Goal: Information Seeking & Learning: Compare options

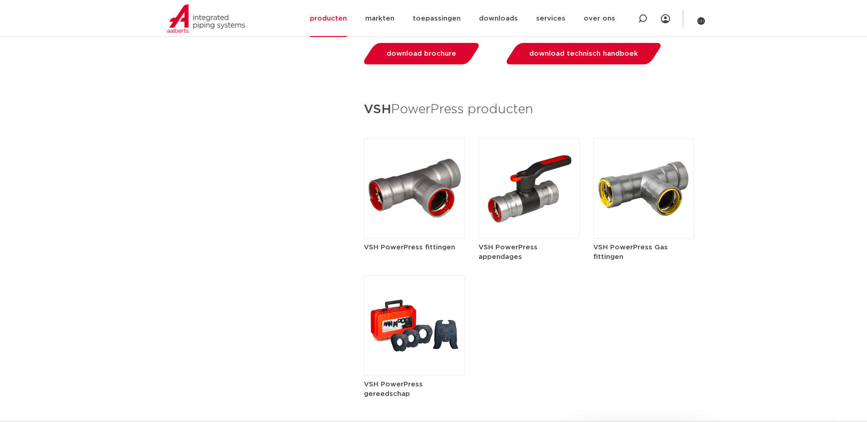
scroll to position [1066, 0]
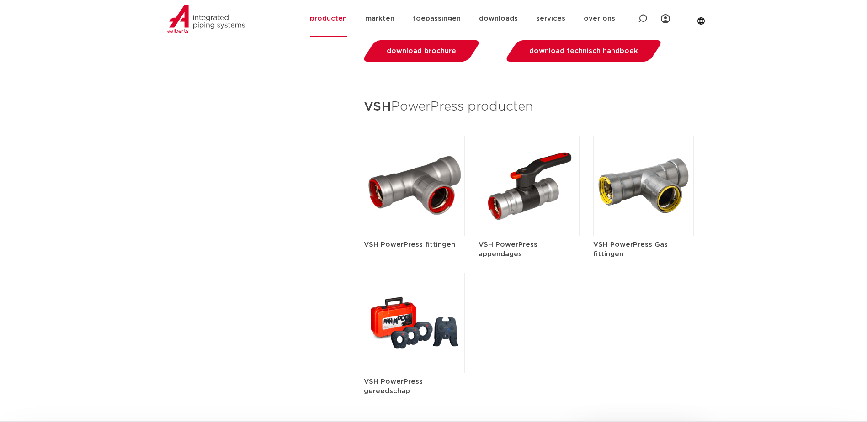
click at [654, 167] on img at bounding box center [643, 186] width 101 height 100
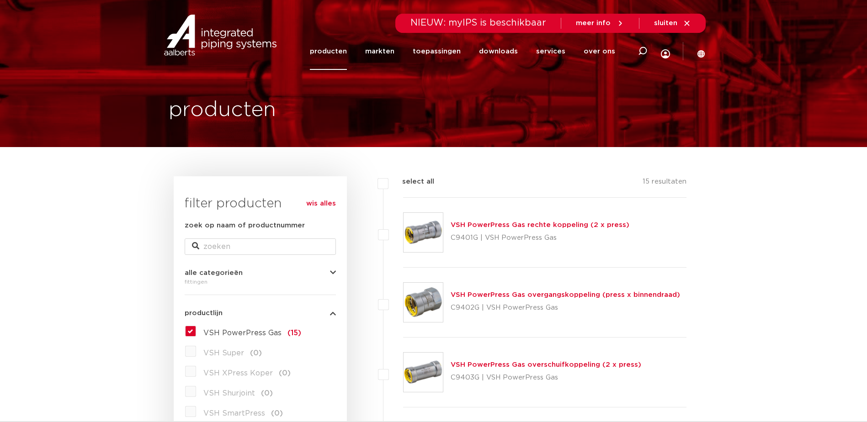
click at [493, 228] on link "VSH PowerPress Gas rechte koppeling (2 x press)" at bounding box center [539, 225] width 179 height 7
